Goal: Task Accomplishment & Management: Manage account settings

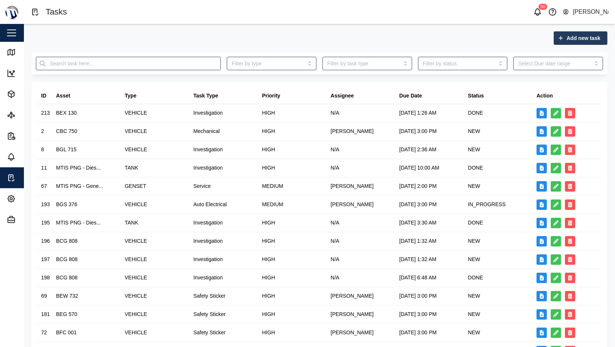
click at [559, 31] on div "Add new task ID Asset Type Task Type Priority Assignee Due Date Status Action 2…" at bounding box center [319, 262] width 591 height 476
click at [558, 38] on icon "button" at bounding box center [560, 37] width 4 height 5
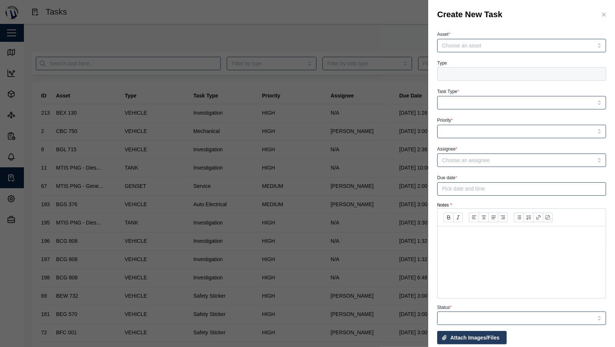
click at [180, 93] on div at bounding box center [307, 173] width 615 height 347
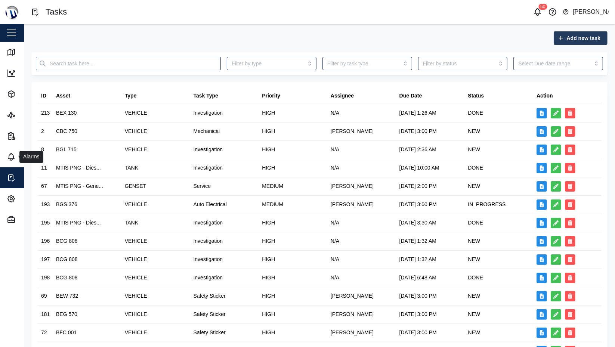
click at [9, 156] on icon at bounding box center [11, 156] width 9 height 9
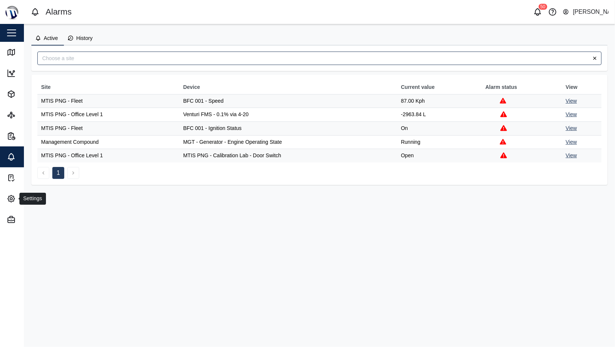
click at [10, 190] on span "Settings" at bounding box center [41, 198] width 68 height 21
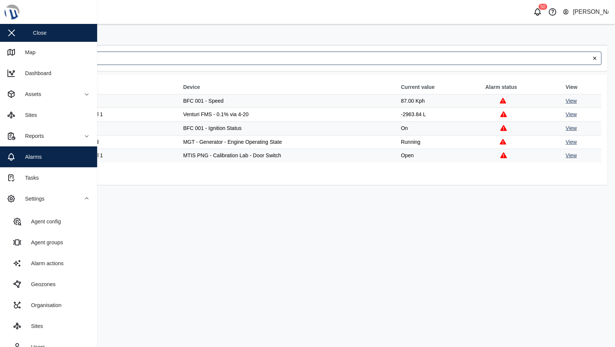
click at [51, 260] on div "Alarm actions" at bounding box center [44, 263] width 38 height 8
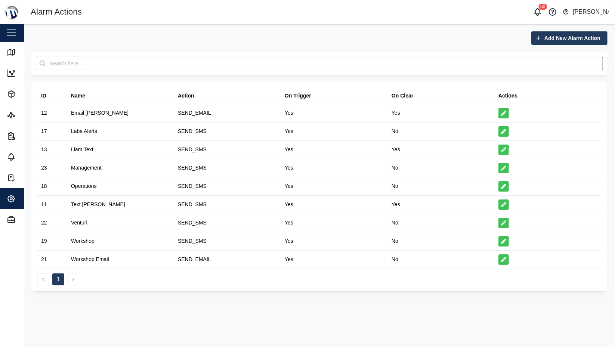
click at [553, 32] on span "Add New Alarm Action" at bounding box center [572, 38] width 56 height 13
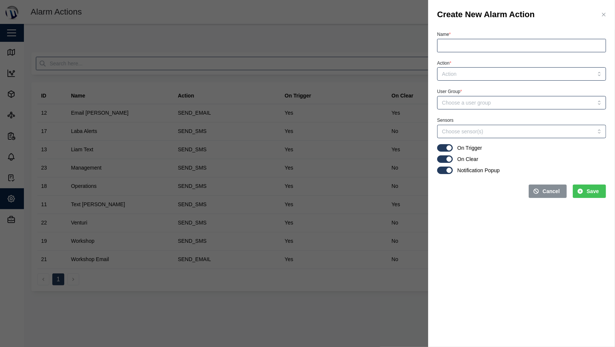
click at [603, 17] on icon "button" at bounding box center [603, 15] width 6 height 6
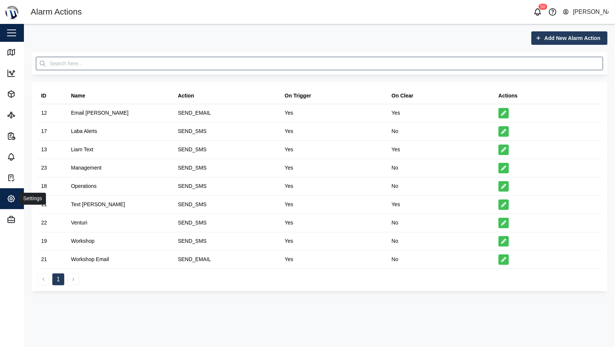
click at [9, 194] on icon "button" at bounding box center [11, 198] width 9 height 9
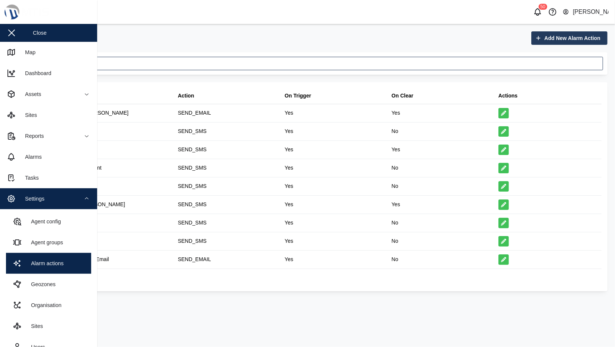
scroll to position [21, 0]
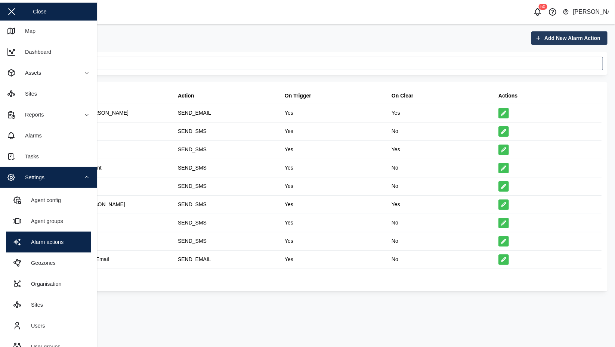
click at [45, 208] on link "Agent config" at bounding box center [48, 200] width 85 height 21
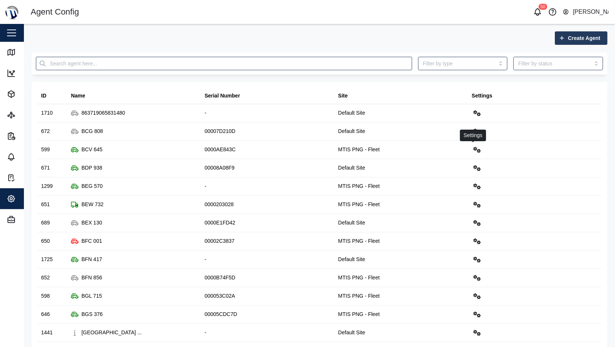
click at [473, 151] on icon "button" at bounding box center [476, 150] width 7 height 6
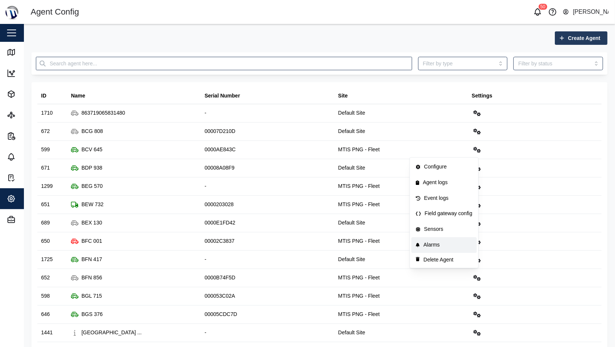
click at [439, 244] on div "Alarms" at bounding box center [447, 245] width 49 height 8
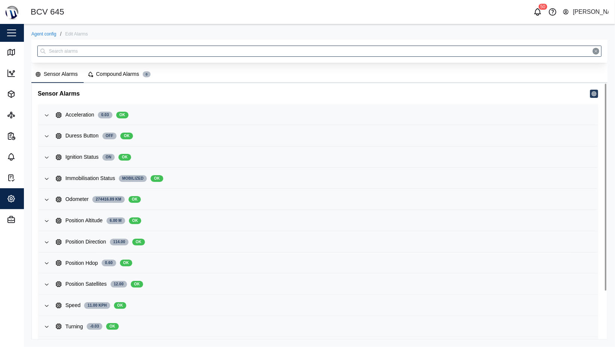
click at [46, 197] on icon "button" at bounding box center [47, 199] width 6 height 6
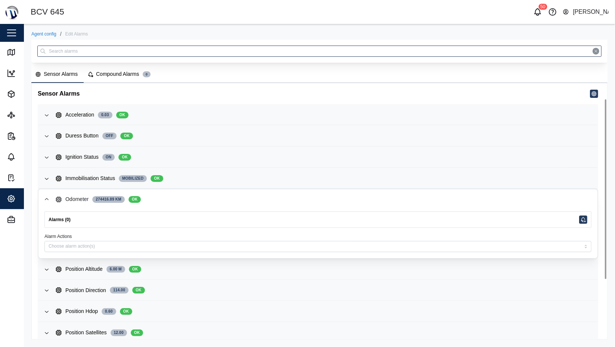
scroll to position [35, 0]
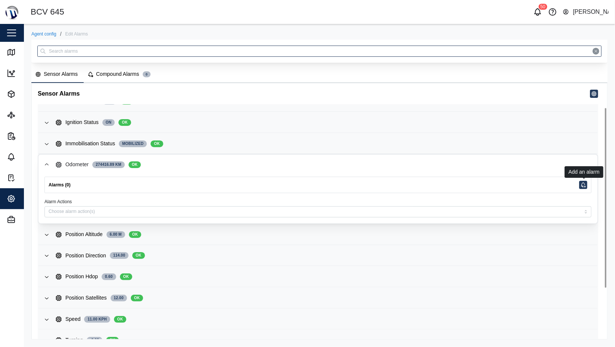
click at [585, 183] on icon "button" at bounding box center [583, 185] width 6 height 6
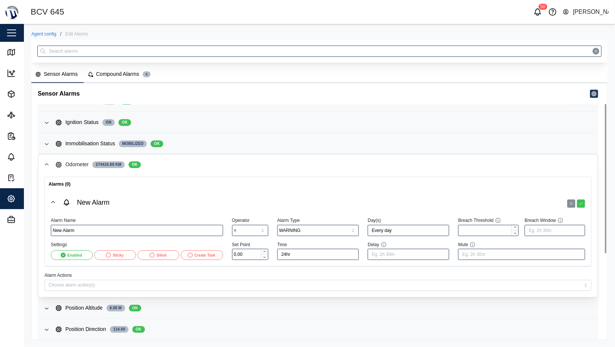
click at [229, 161] on div "Odometer 274416.89 km OK" at bounding box center [323, 165] width 535 height 8
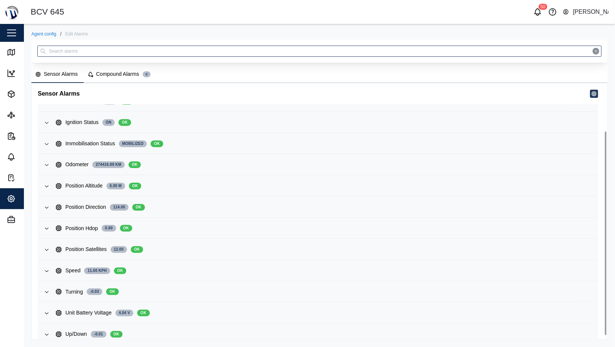
scroll to position [60, 0]
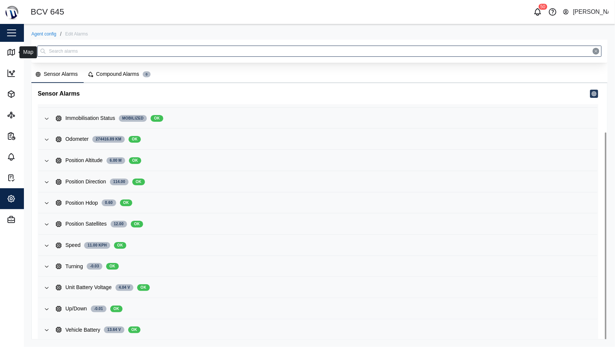
click at [0, 50] on link "Map" at bounding box center [48, 52] width 97 height 21
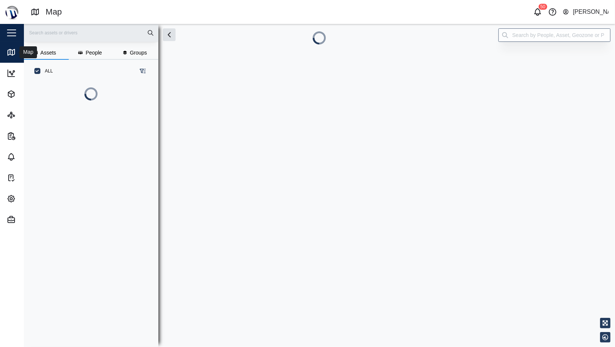
scroll to position [223, 117]
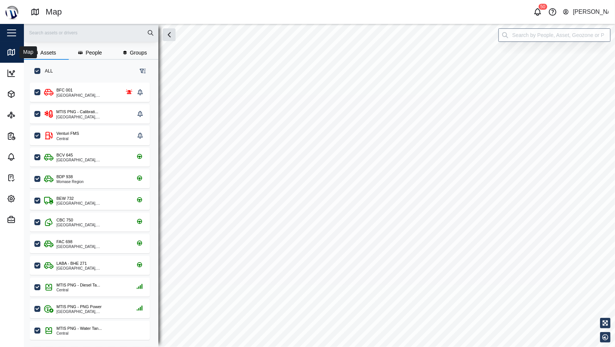
checkbox input "true"
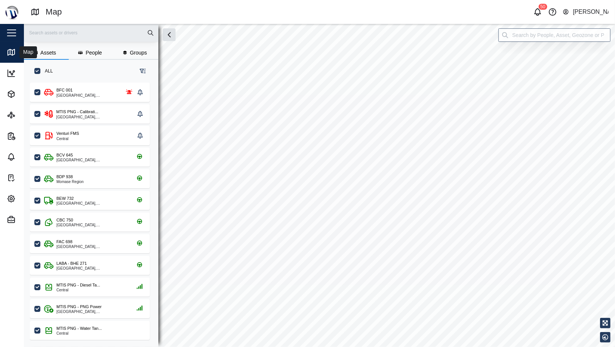
checkbox input "true"
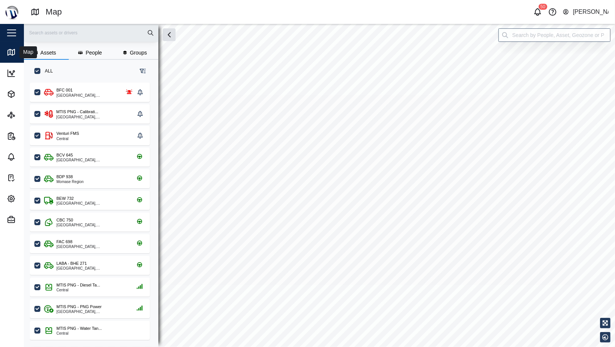
checkbox input "true"
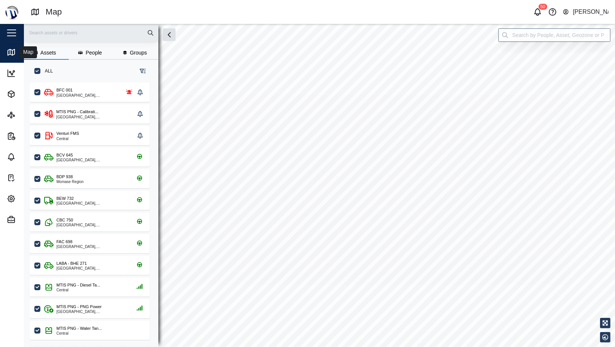
checkbox input "true"
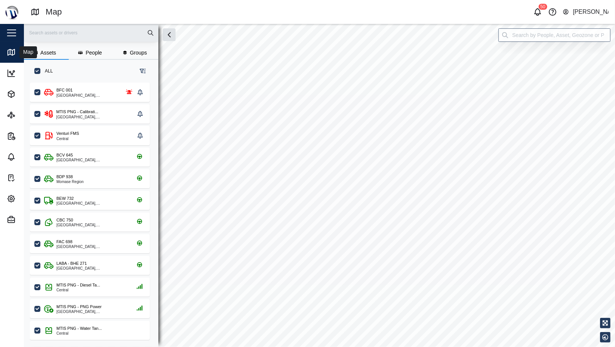
checkbox input "true"
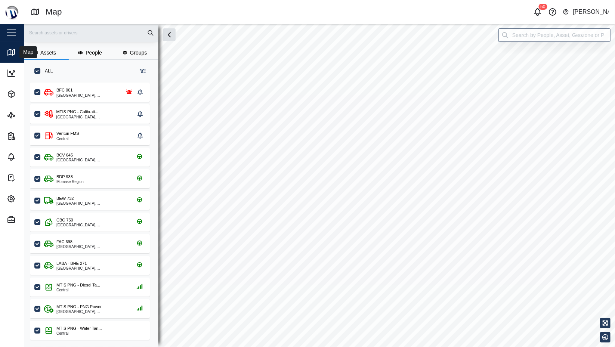
checkbox input "true"
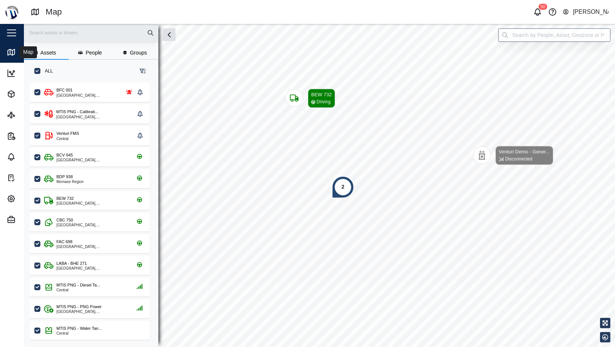
scroll to position [255, 117]
